Goal: Transaction & Acquisition: Purchase product/service

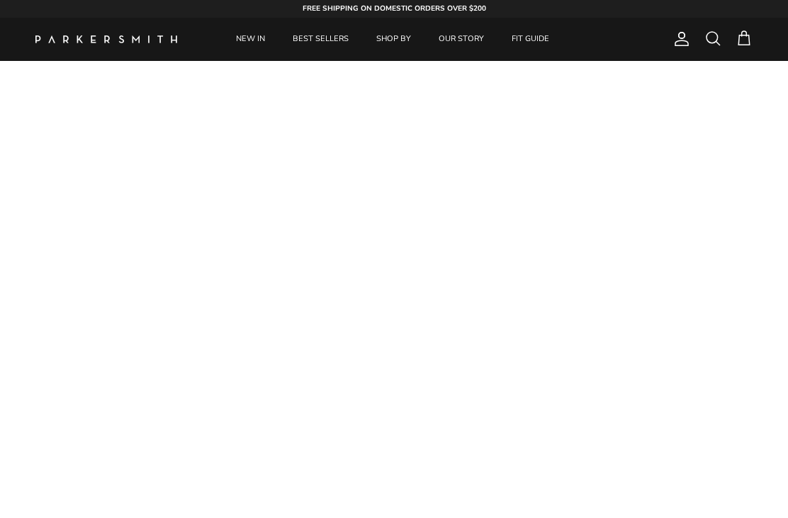
click at [244, 45] on link "NEW IN" at bounding box center [250, 39] width 55 height 43
click at [242, 49] on link "NEW IN" at bounding box center [250, 39] width 55 height 43
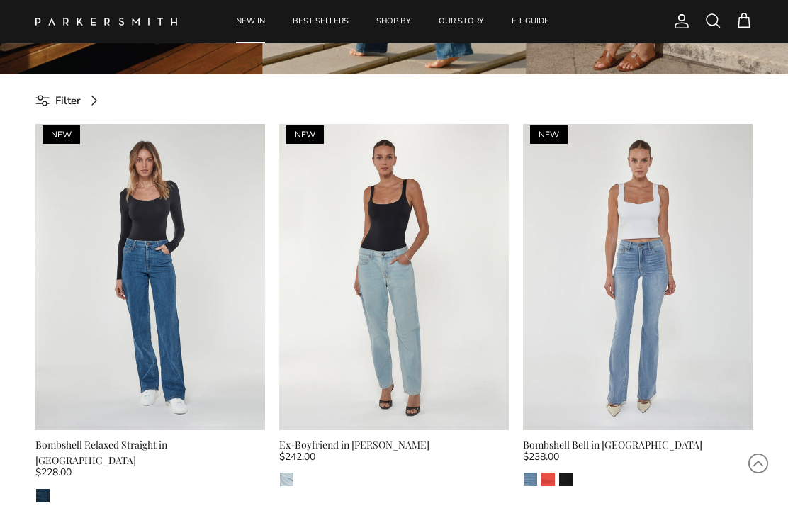
scroll to position [396, 0]
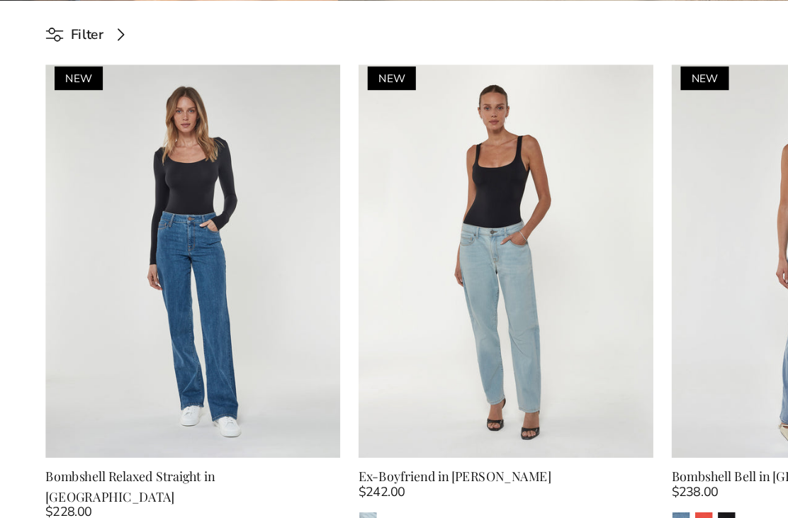
click at [72, 253] on img at bounding box center [149, 261] width 229 height 306
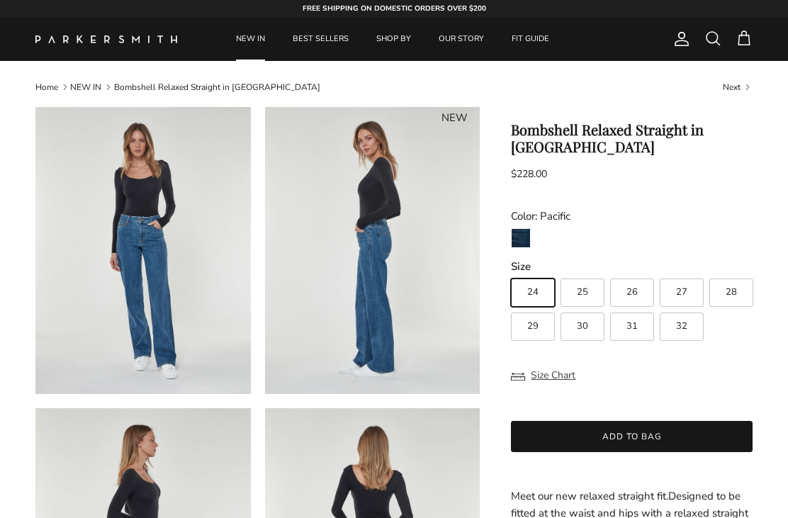
click at [535, 334] on label "29" at bounding box center [533, 326] width 44 height 28
click at [511, 273] on input "29" at bounding box center [510, 272] width 1 height 1
radio input "true"
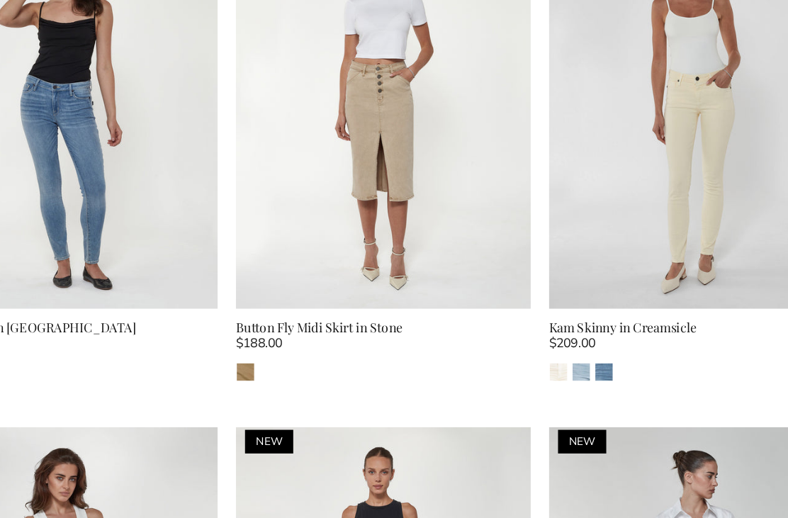
scroll to position [1740, 0]
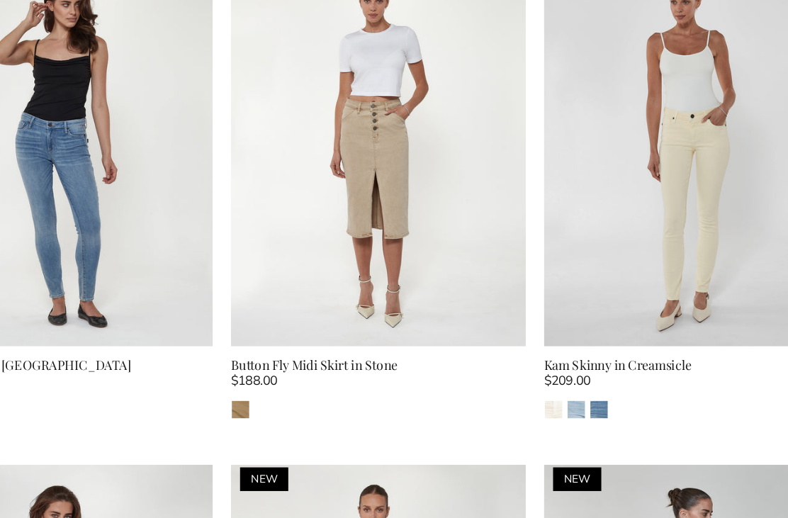
click at [559, 357] on img "Laguna" at bounding box center [565, 363] width 13 height 13
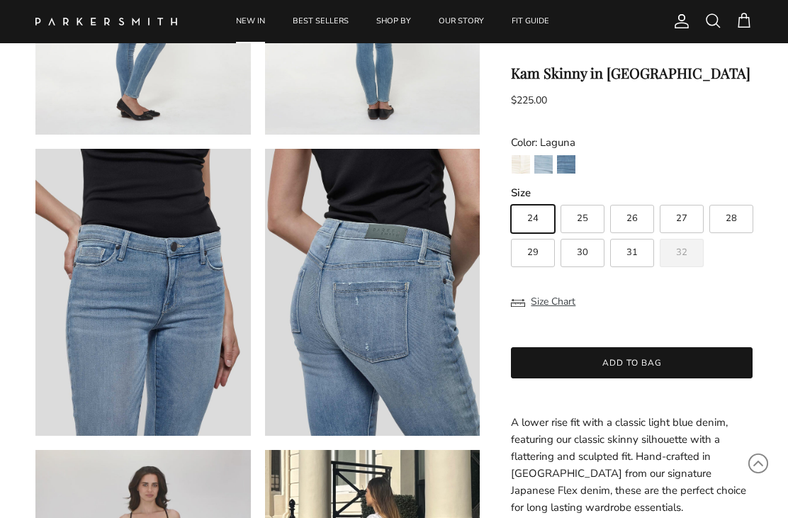
scroll to position [585, 0]
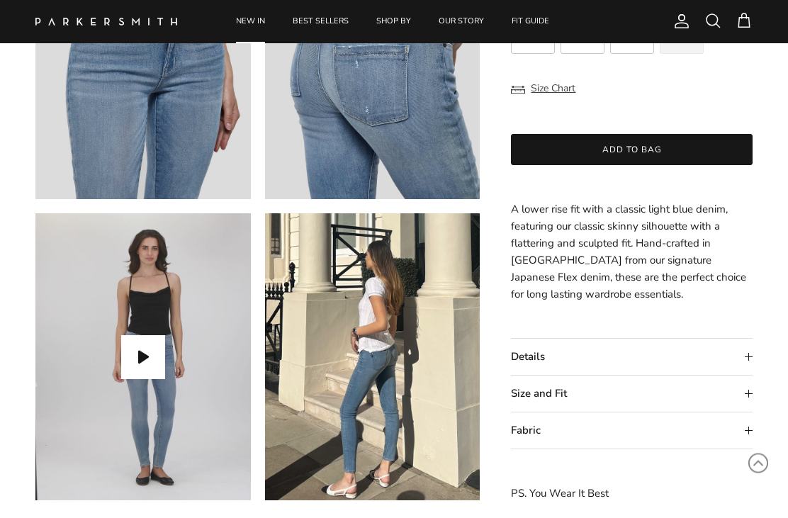
scroll to position [817, 0]
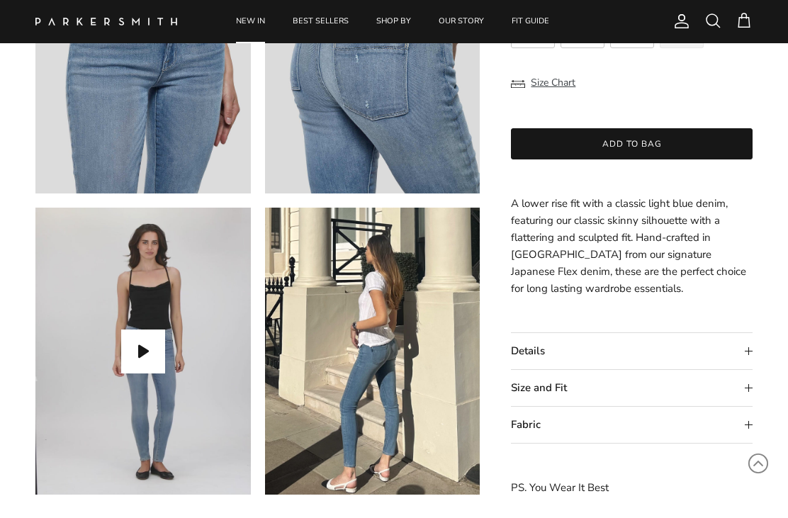
click at [138, 349] on button "Play video" at bounding box center [143, 351] width 44 height 44
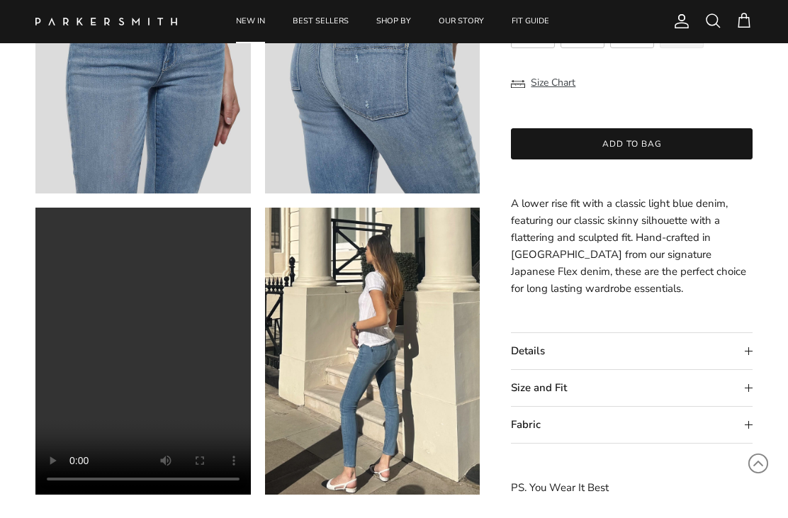
click at [138, 349] on video "Kam Skinny in Laguna" at bounding box center [142, 351] width 215 height 287
click at [135, 356] on video "Kam Skinny in Laguna" at bounding box center [142, 351] width 215 height 287
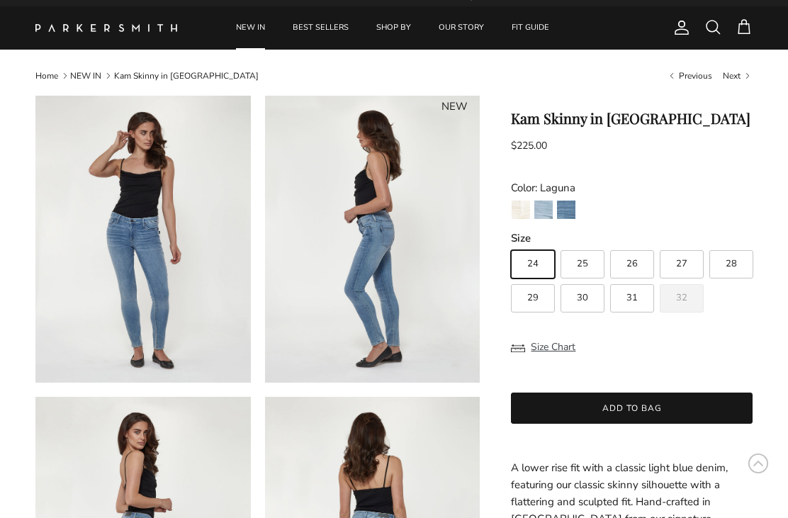
scroll to position [0, 0]
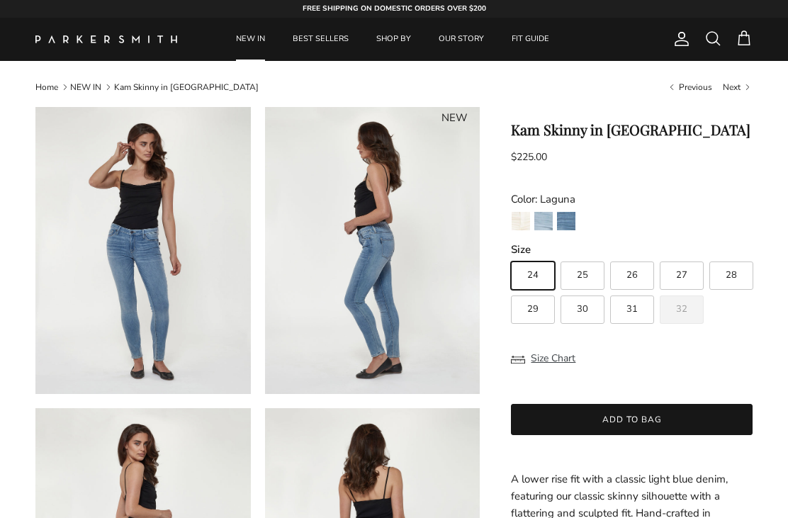
click at [331, 47] on link "BEST SELLERS" at bounding box center [320, 39] width 81 height 43
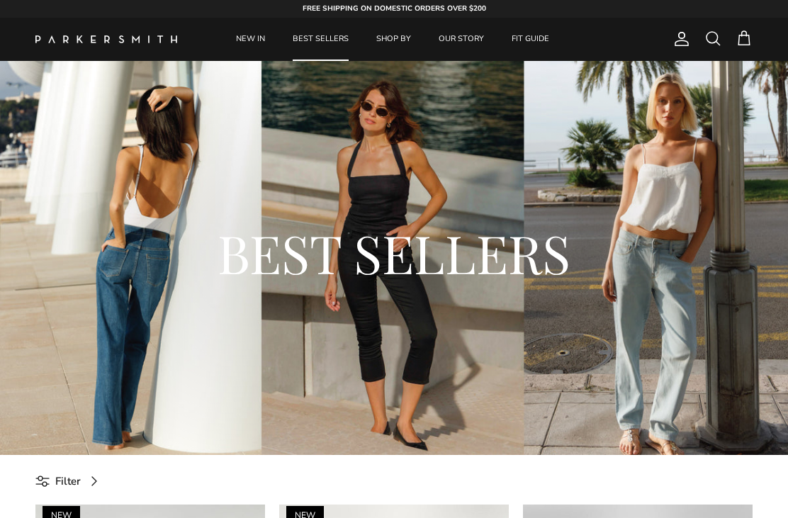
click at [489, 249] on h2 "BEST SELLERS" at bounding box center [394, 253] width 632 height 68
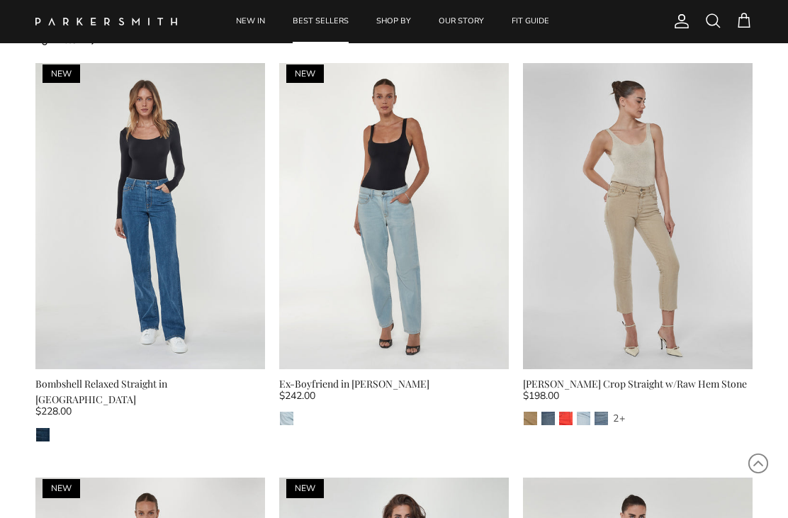
scroll to position [442, 0]
click at [254, 223] on link "Next" at bounding box center [254, 215] width 21 height 21
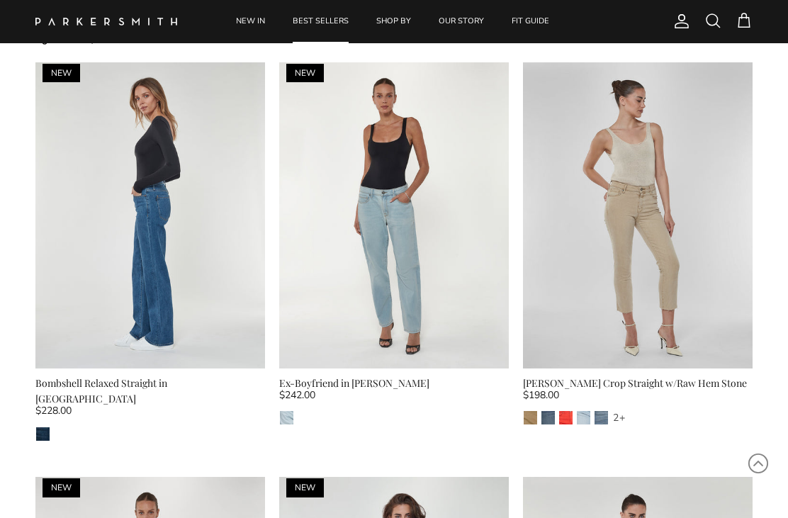
click at [255, 214] on link "Next" at bounding box center [254, 215] width 21 height 21
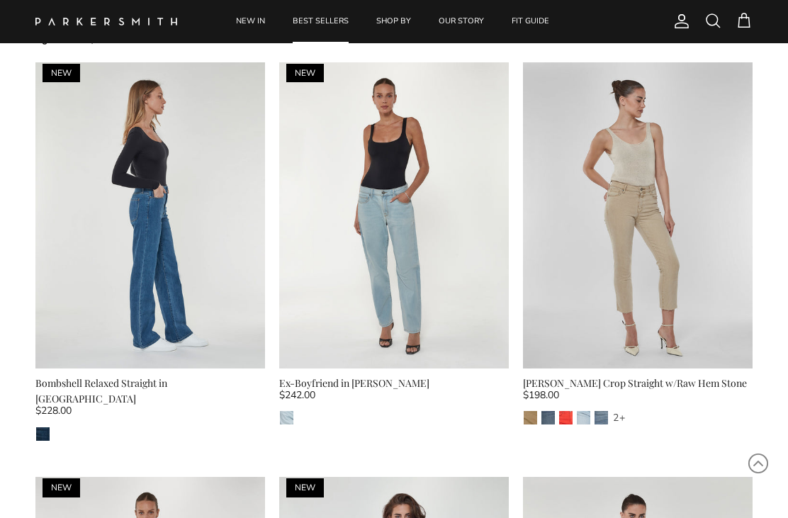
scroll to position [444, 0]
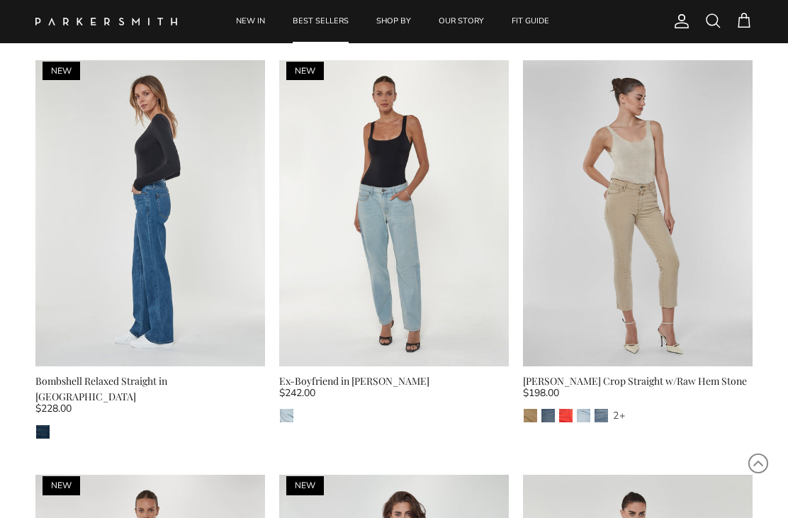
click at [186, 337] on link "Quick buy" at bounding box center [149, 342] width 215 height 33
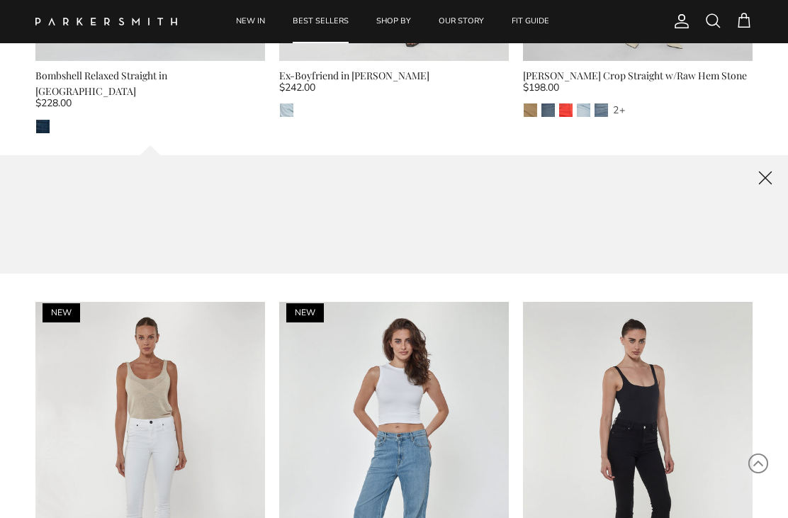
scroll to position [759, 0]
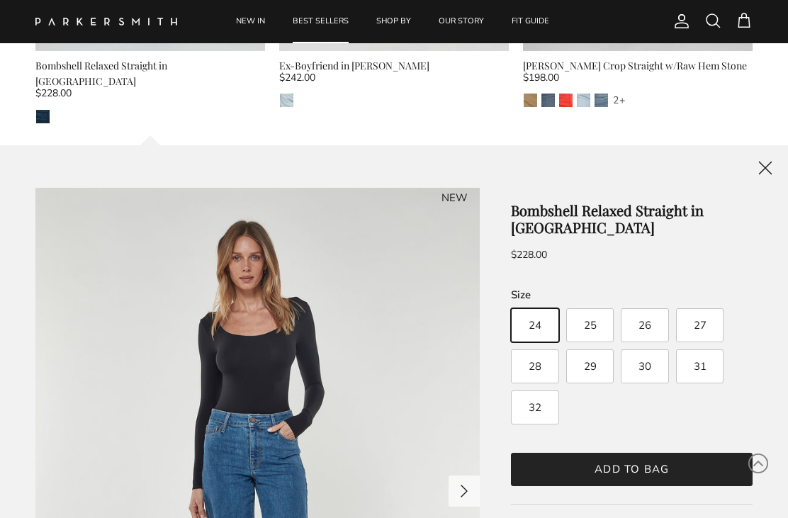
click at [587, 361] on span "29" at bounding box center [590, 366] width 13 height 11
click at [511, 301] on input "29" at bounding box center [510, 300] width 1 height 1
radio input "true"
click at [630, 456] on button "Add to bag" at bounding box center [632, 469] width 242 height 33
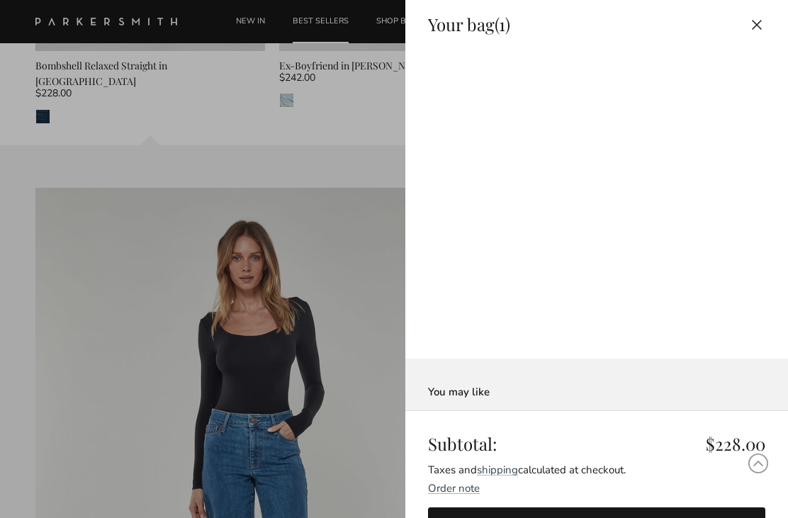
scroll to position [0, 0]
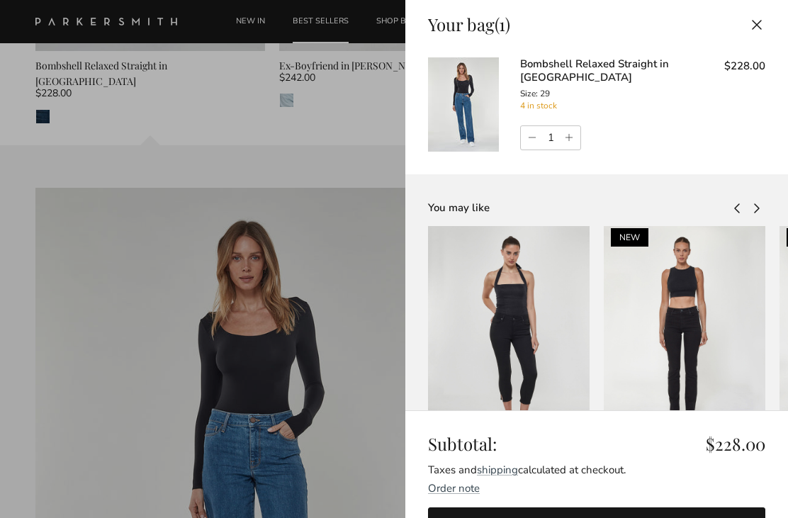
click at [380, 382] on div at bounding box center [394, 259] width 788 height 518
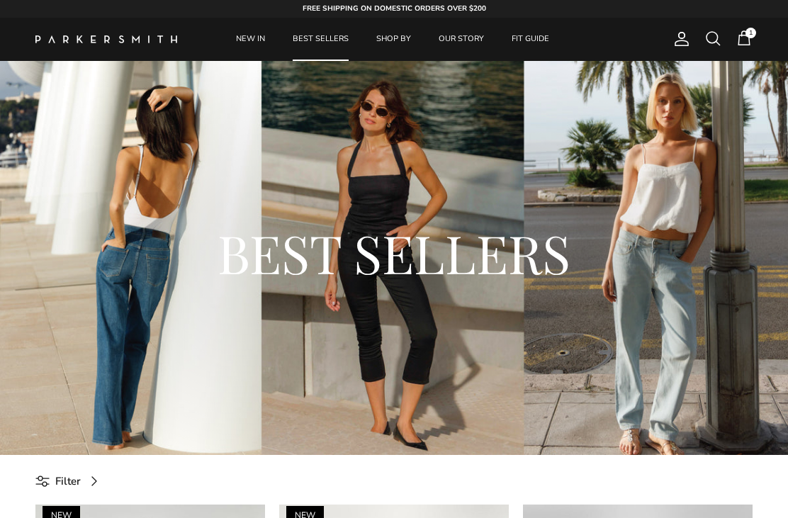
scroll to position [759, 0]
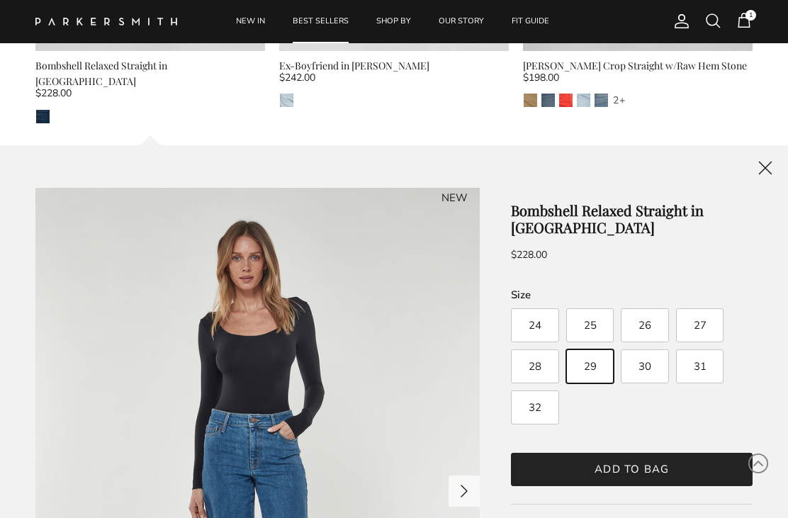
click at [766, 151] on link "Close" at bounding box center [764, 167] width 45 height 45
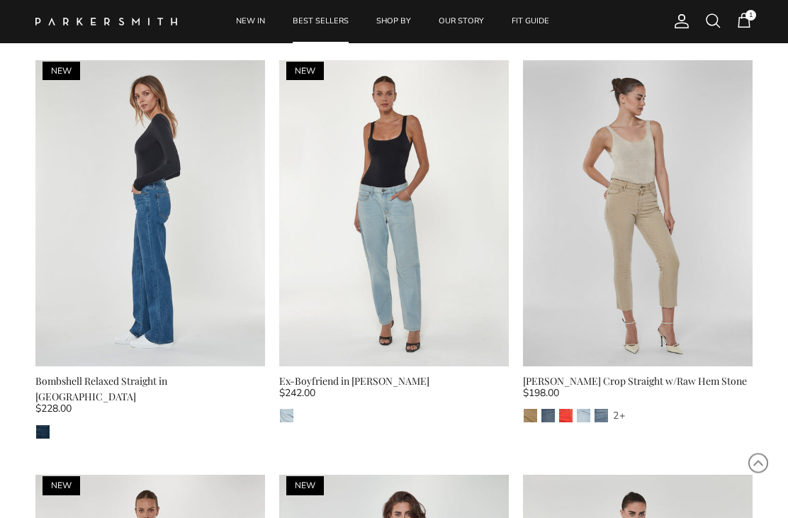
scroll to position [444, 0]
click at [251, 208] on link "Next" at bounding box center [254, 213] width 21 height 21
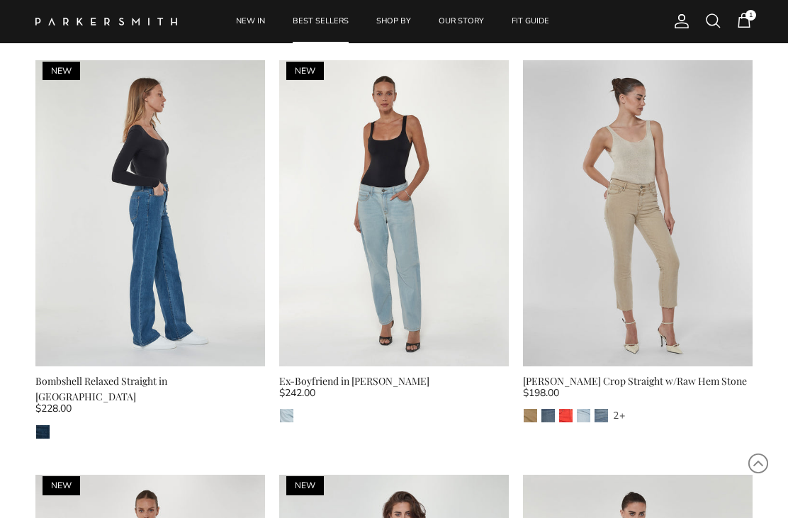
click at [186, 338] on link "Quick buy" at bounding box center [149, 342] width 215 height 33
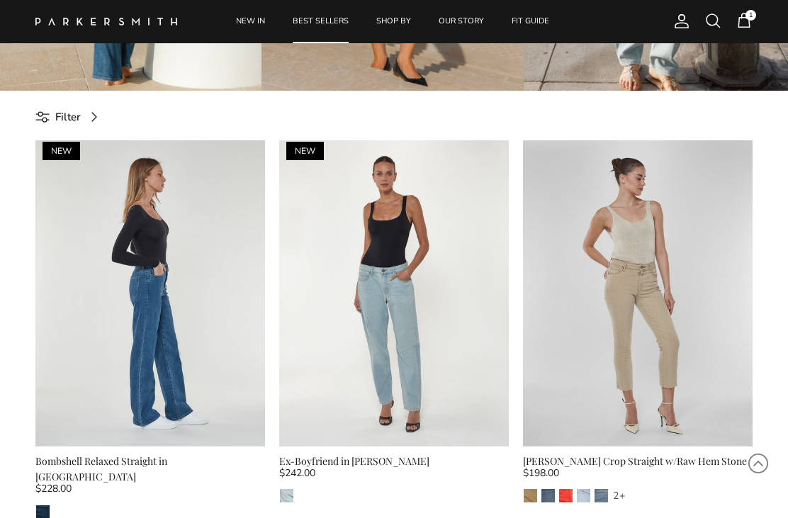
scroll to position [365, 0]
click at [42, 287] on link "Previous" at bounding box center [45, 292] width 21 height 21
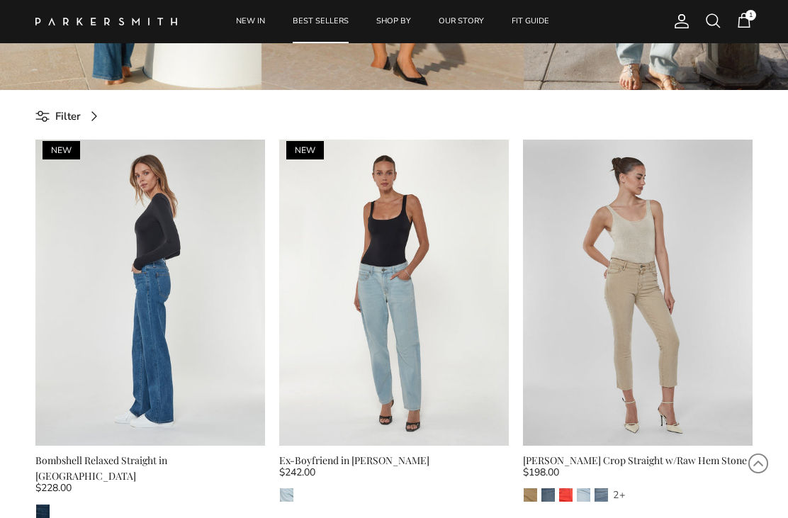
click at [43, 283] on link "Previous" at bounding box center [45, 292] width 21 height 21
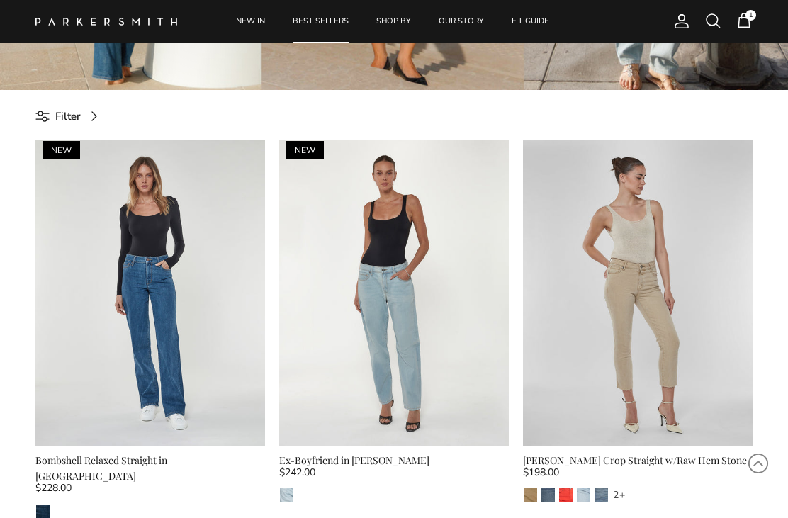
click at [42, 280] on img at bounding box center [149, 293] width 229 height 306
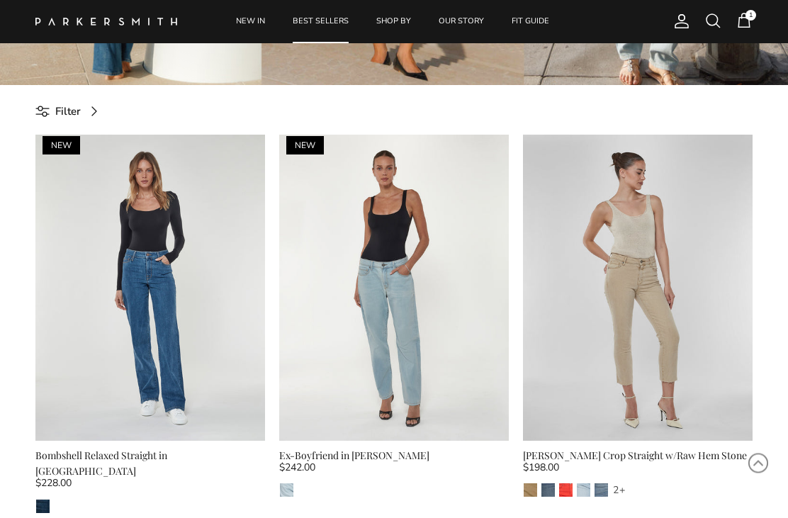
scroll to position [357, 0]
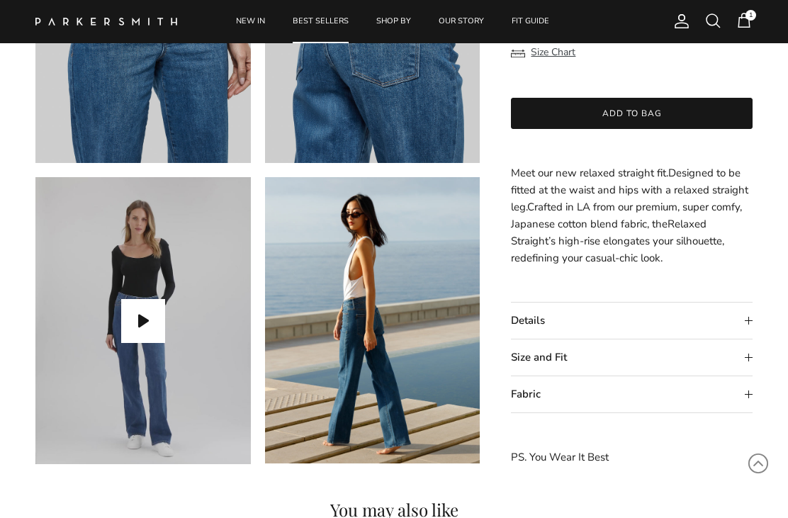
scroll to position [875, 0]
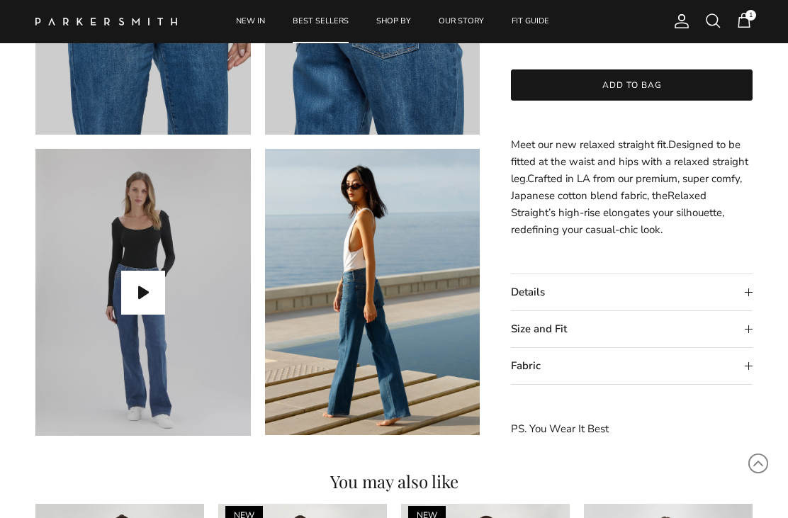
click at [144, 299] on button "Play video" at bounding box center [143, 293] width 44 height 44
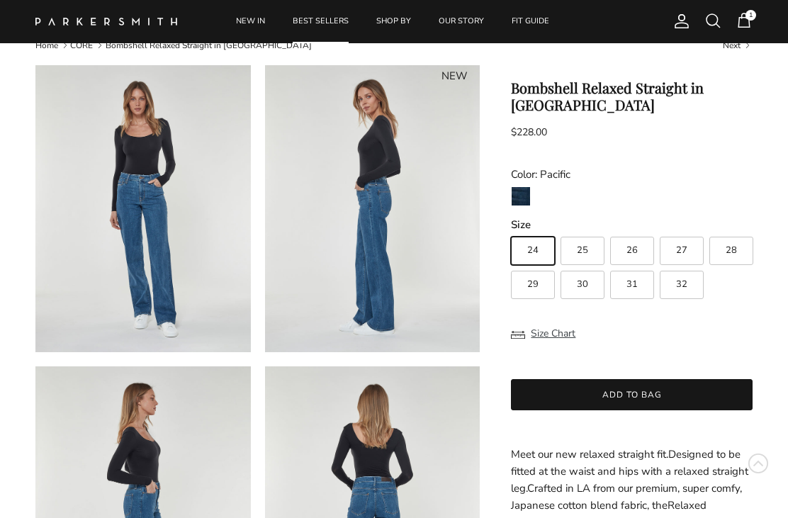
scroll to position [0, 0]
